Goal: Information Seeking & Learning: Learn about a topic

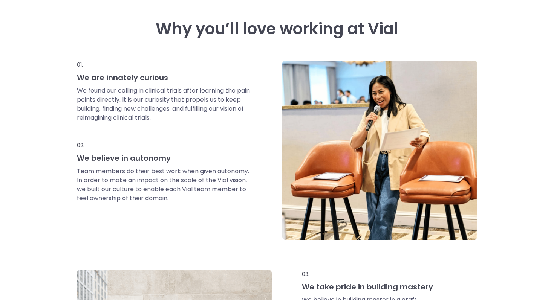
scroll to position [330, 0]
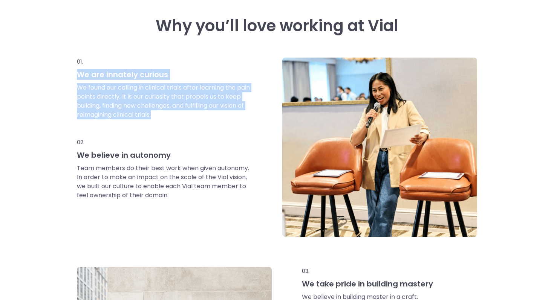
drag, startPoint x: 69, startPoint y: 76, endPoint x: 227, endPoint y: 147, distance: 172.9
click at [226, 147] on div "Why you’ll love working at Vial 01. We are innately curious We found our callin…" at bounding box center [277, 231] width 554 height 505
click at [227, 147] on div "02." at bounding box center [164, 144] width 174 height 12
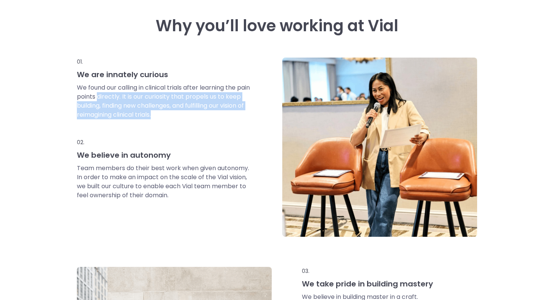
drag, startPoint x: 191, startPoint y: 121, endPoint x: 113, endPoint y: 100, distance: 80.4
click at [113, 100] on div "We found our calling in clinical trials after learning the pain points directly…" at bounding box center [164, 110] width 174 height 55
click at [113, 100] on p "We found our calling in clinical trials after learning the pain points directly…" at bounding box center [164, 101] width 174 height 36
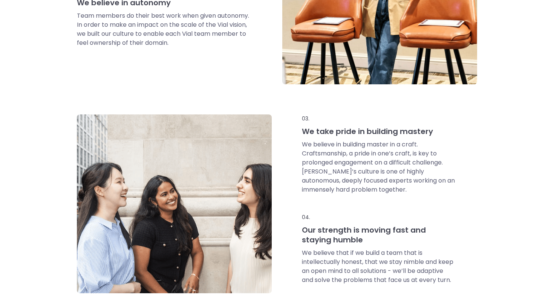
scroll to position [506, 0]
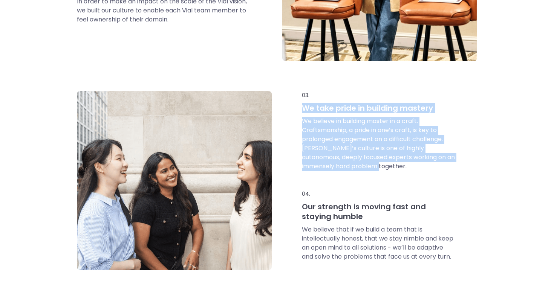
drag, startPoint x: 305, startPoint y: 105, endPoint x: 375, endPoint y: 185, distance: 106.6
click at [375, 184] on div "03. We take pride in building mastery We believe in building master in a craft.…" at bounding box center [380, 180] width 194 height 179
click at [375, 185] on div "We believe in building master in a craft. Craftsmanship, a pride in one’s craft…" at bounding box center [378, 153] width 153 height 73
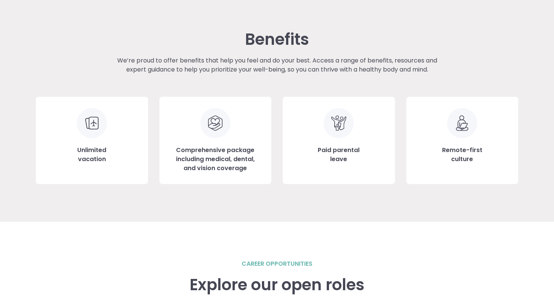
scroll to position [830, 0]
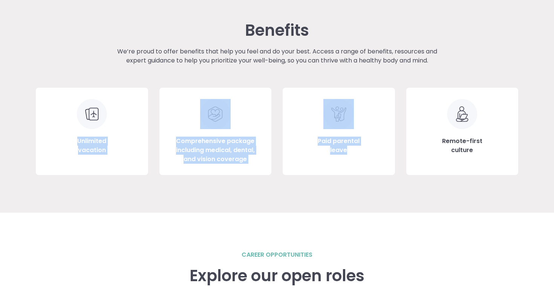
drag, startPoint x: 73, startPoint y: 139, endPoint x: 320, endPoint y: 164, distance: 248.4
click at [319, 164] on div "Unlimited vacation Comprehensive package including medical, dental, and vision …" at bounding box center [277, 131] width 482 height 87
click at [478, 165] on div "Remote-first culture" at bounding box center [462, 131] width 112 height 87
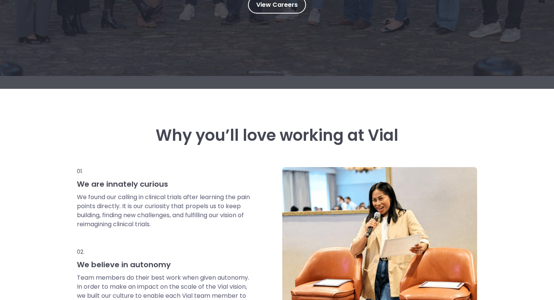
scroll to position [0, 0]
